Goal: Check status: Check status

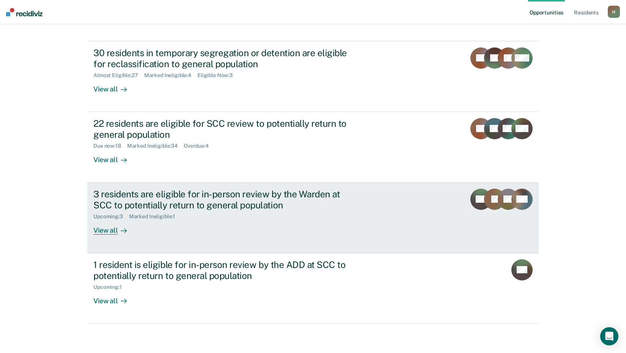
scroll to position [58, 0]
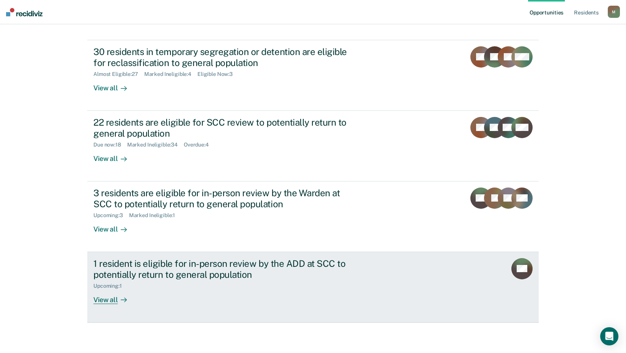
click at [109, 302] on div "View all" at bounding box center [114, 296] width 43 height 15
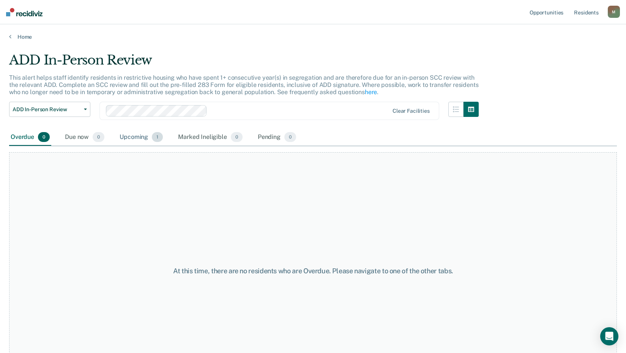
click at [136, 134] on div "Upcoming 1" at bounding box center [141, 137] width 46 height 17
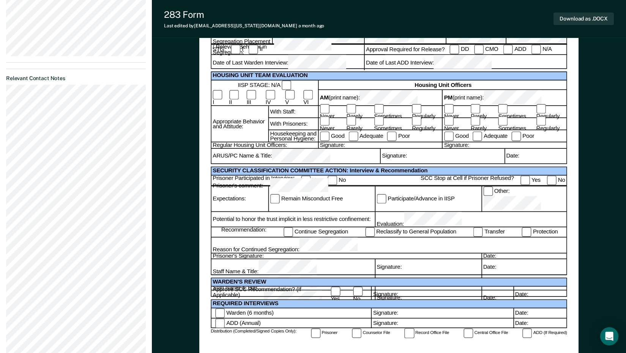
scroll to position [266, 0]
